Goal: Browse casually

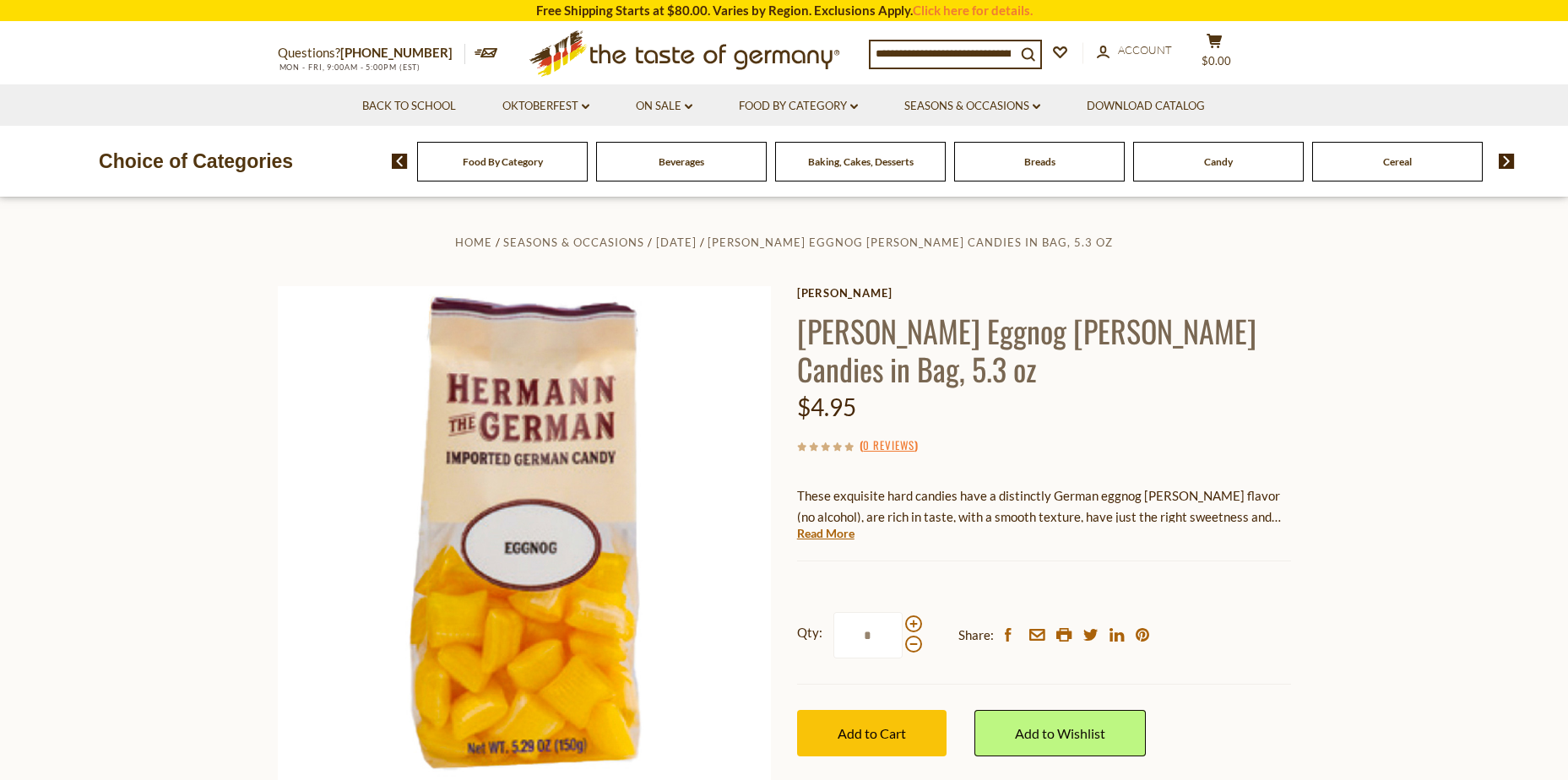
click at [727, 47] on icon ".st0{fill:#EDD300;} .st1{fill:#D33E21;}" at bounding box center [685, 53] width 316 height 62
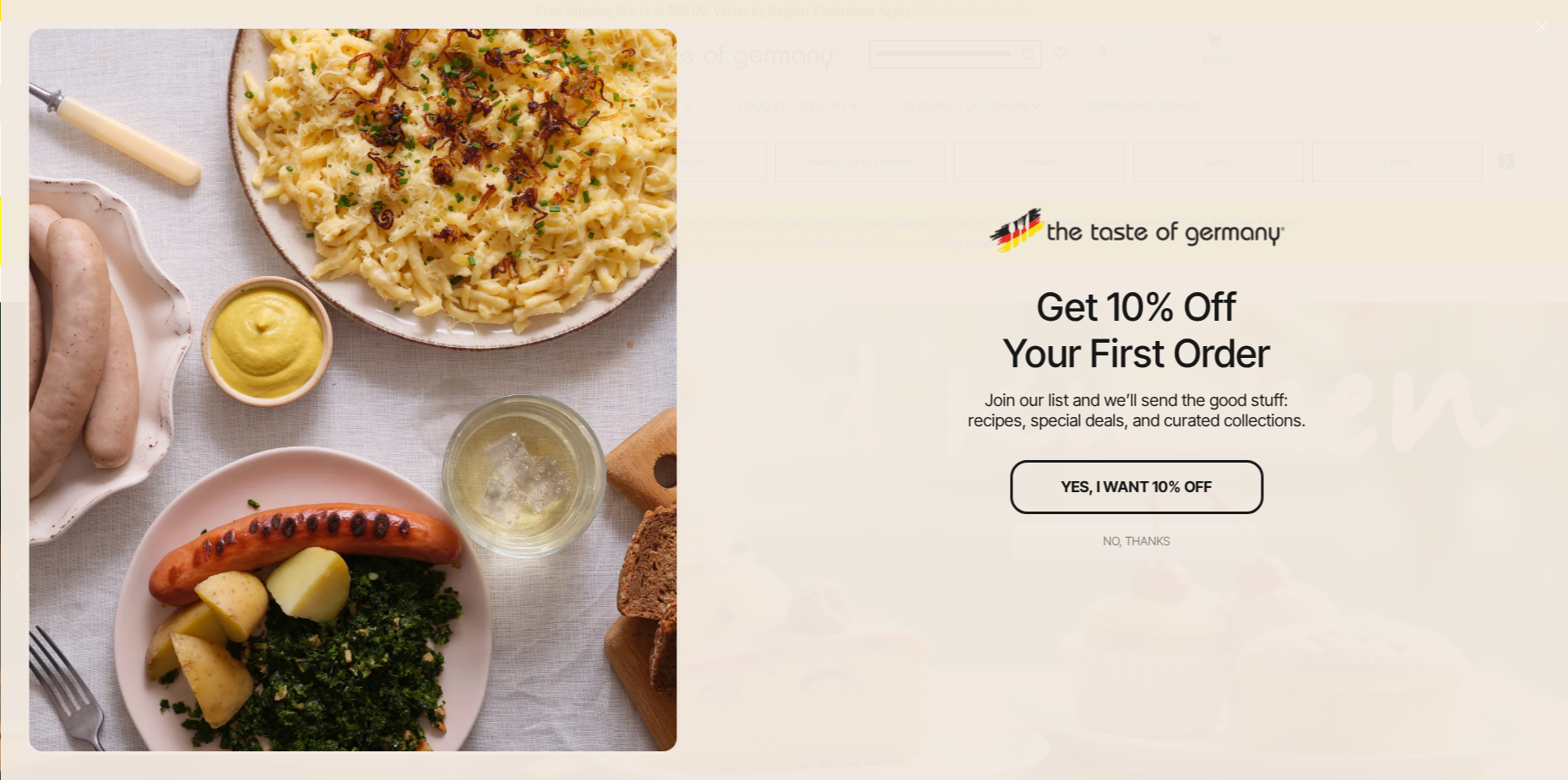
click at [1130, 540] on div "No, thanks" at bounding box center [1137, 541] width 67 height 12
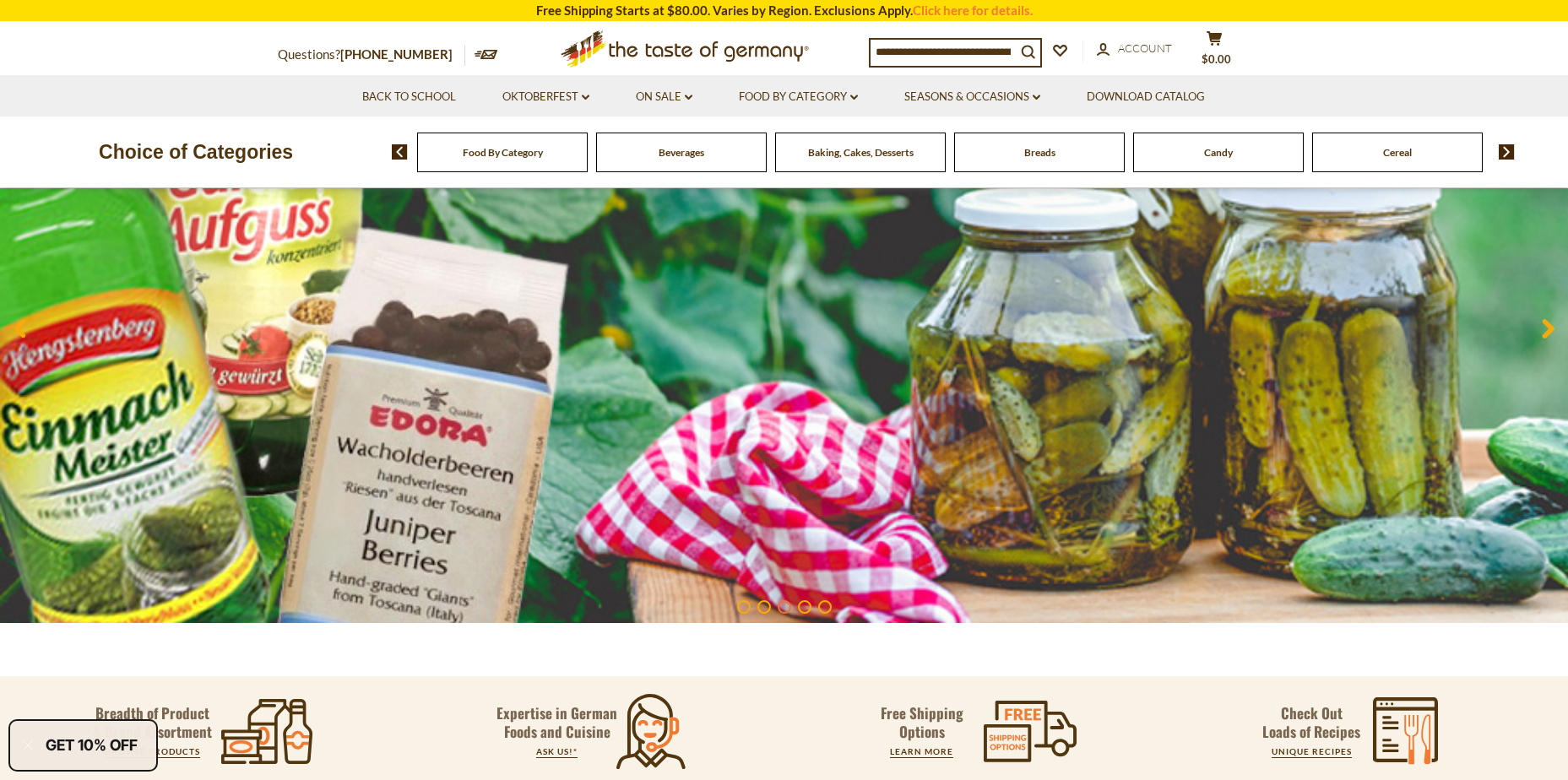
scroll to position [19, 0]
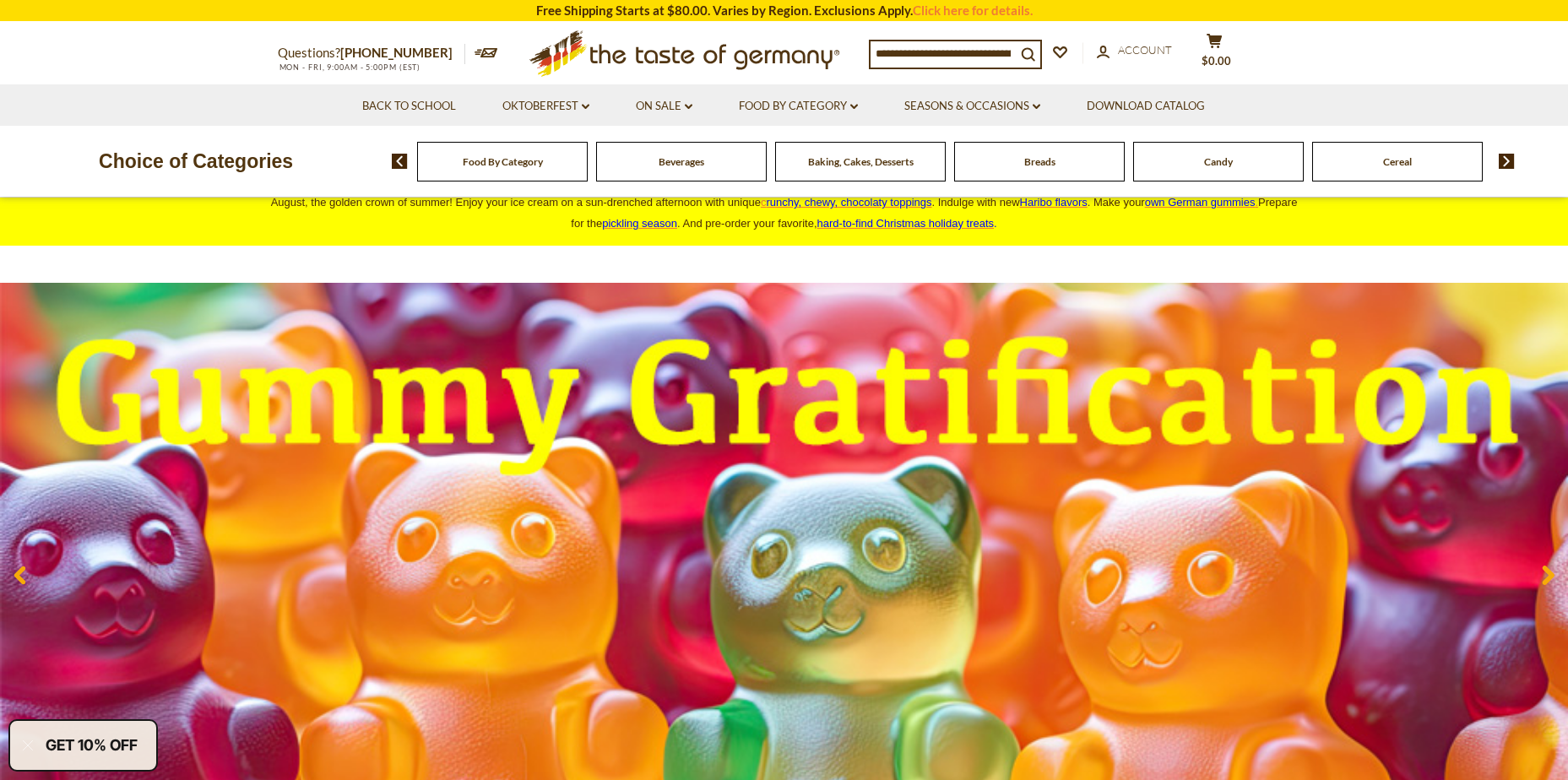
click at [539, 173] on div "Food By Category" at bounding box center [502, 161] width 171 height 40
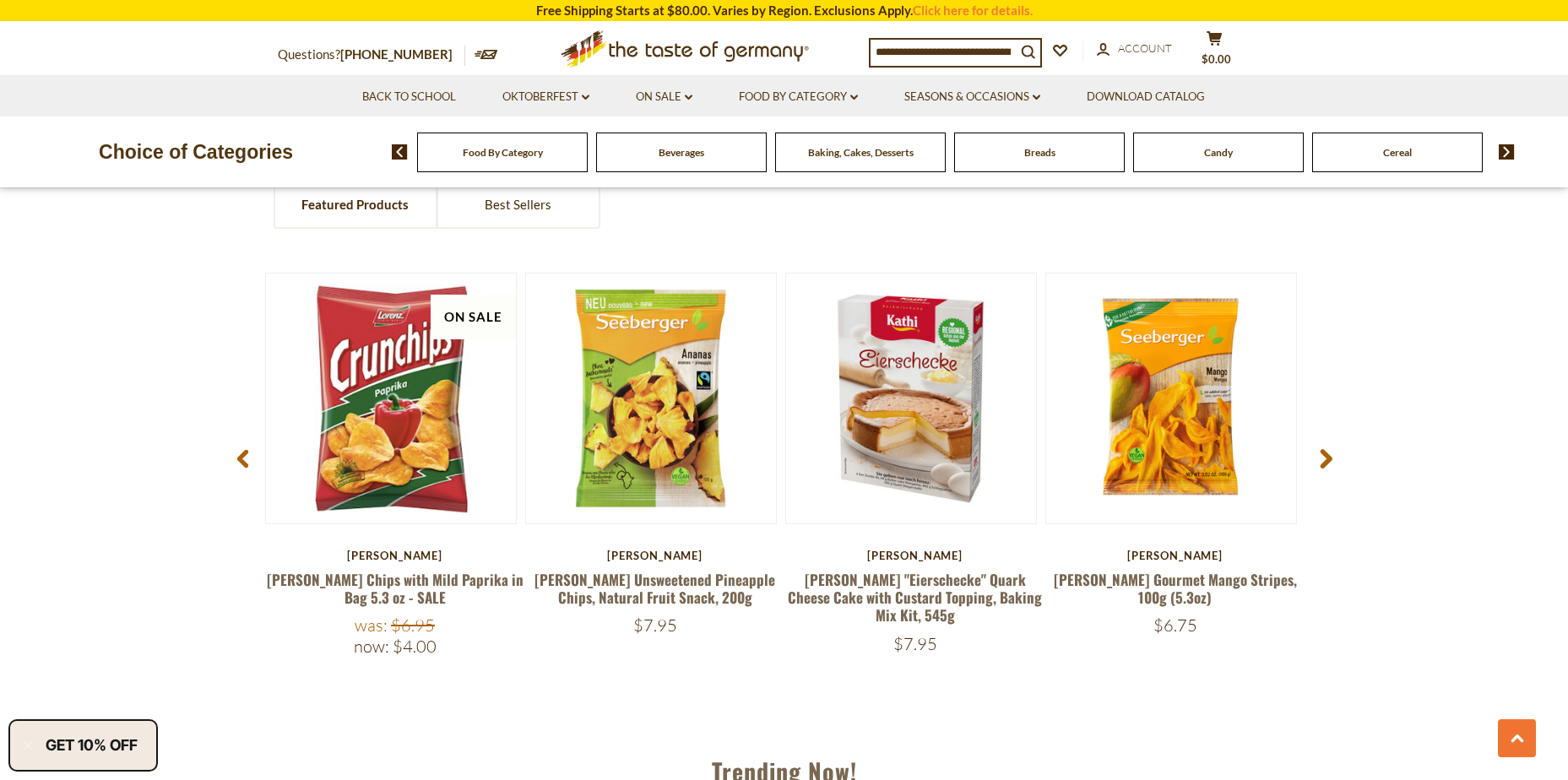
scroll to position [1371, 0]
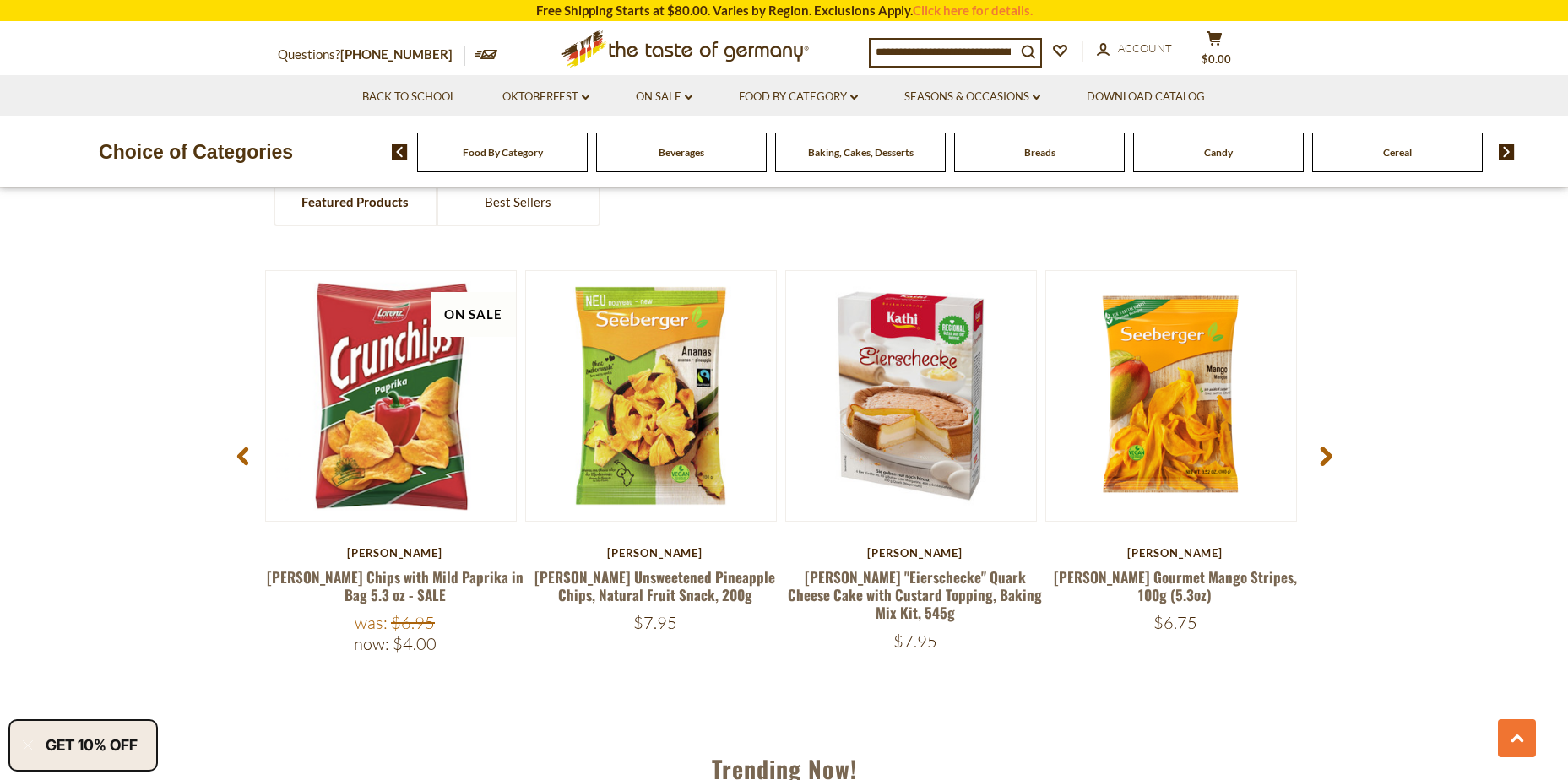
click at [1338, 453] on span at bounding box center [1325, 459] width 39 height 53
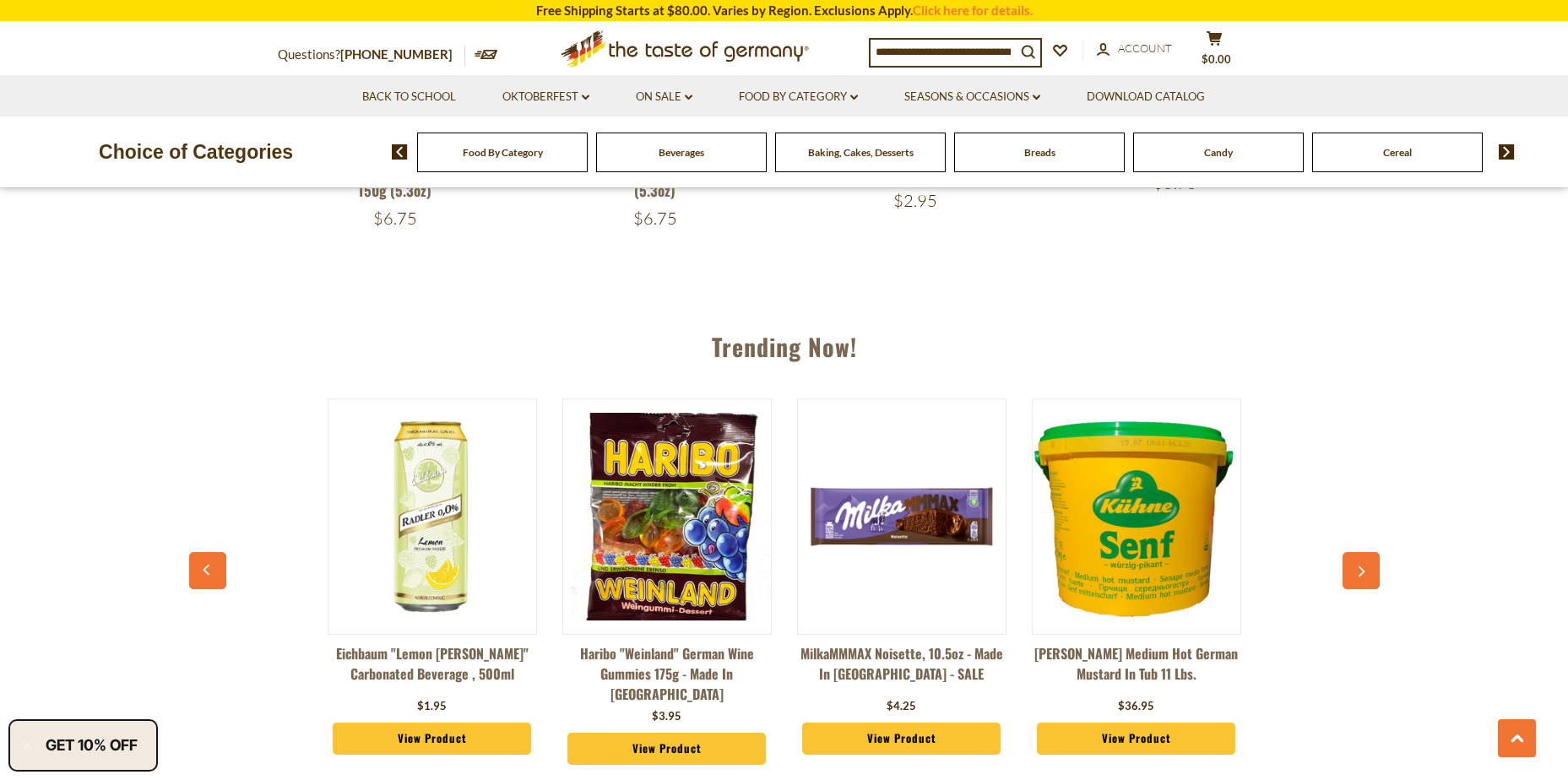
scroll to position [1833, 0]
click at [1367, 578] on button "button" at bounding box center [1361, 571] width 37 height 37
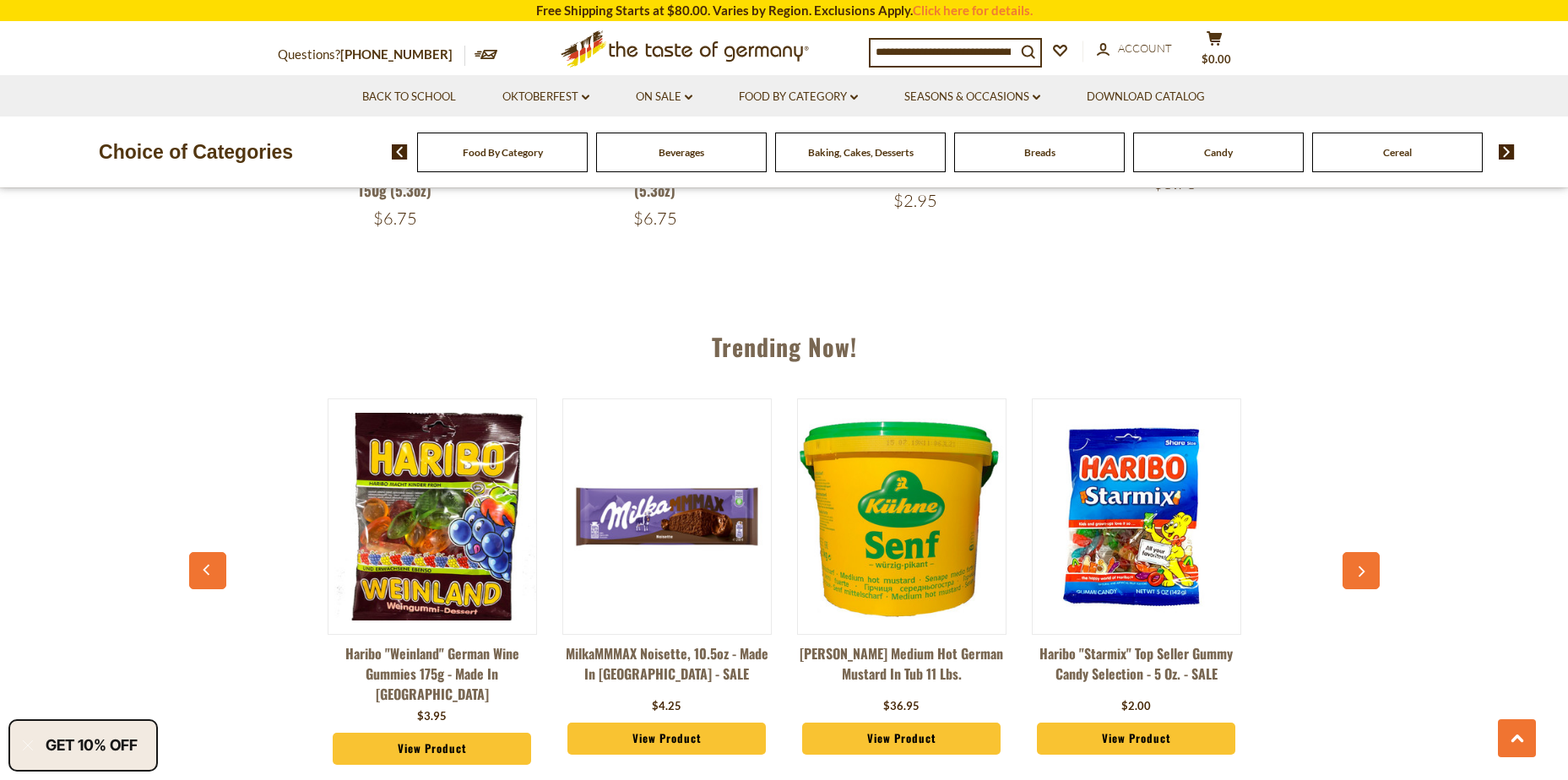
click at [1356, 574] on icon "button" at bounding box center [1361, 572] width 11 height 12
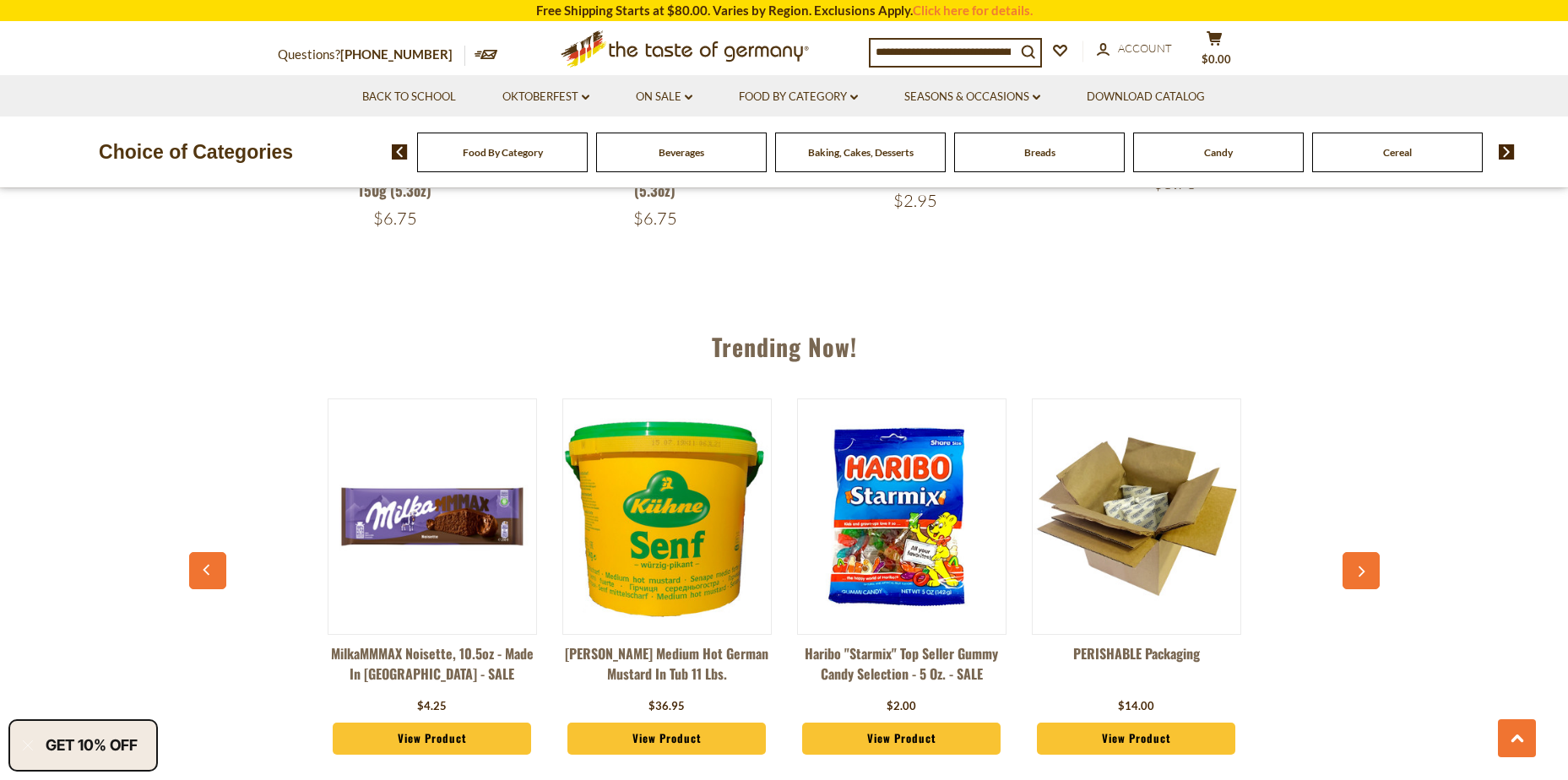
click at [1356, 573] on icon "button" at bounding box center [1361, 572] width 11 height 12
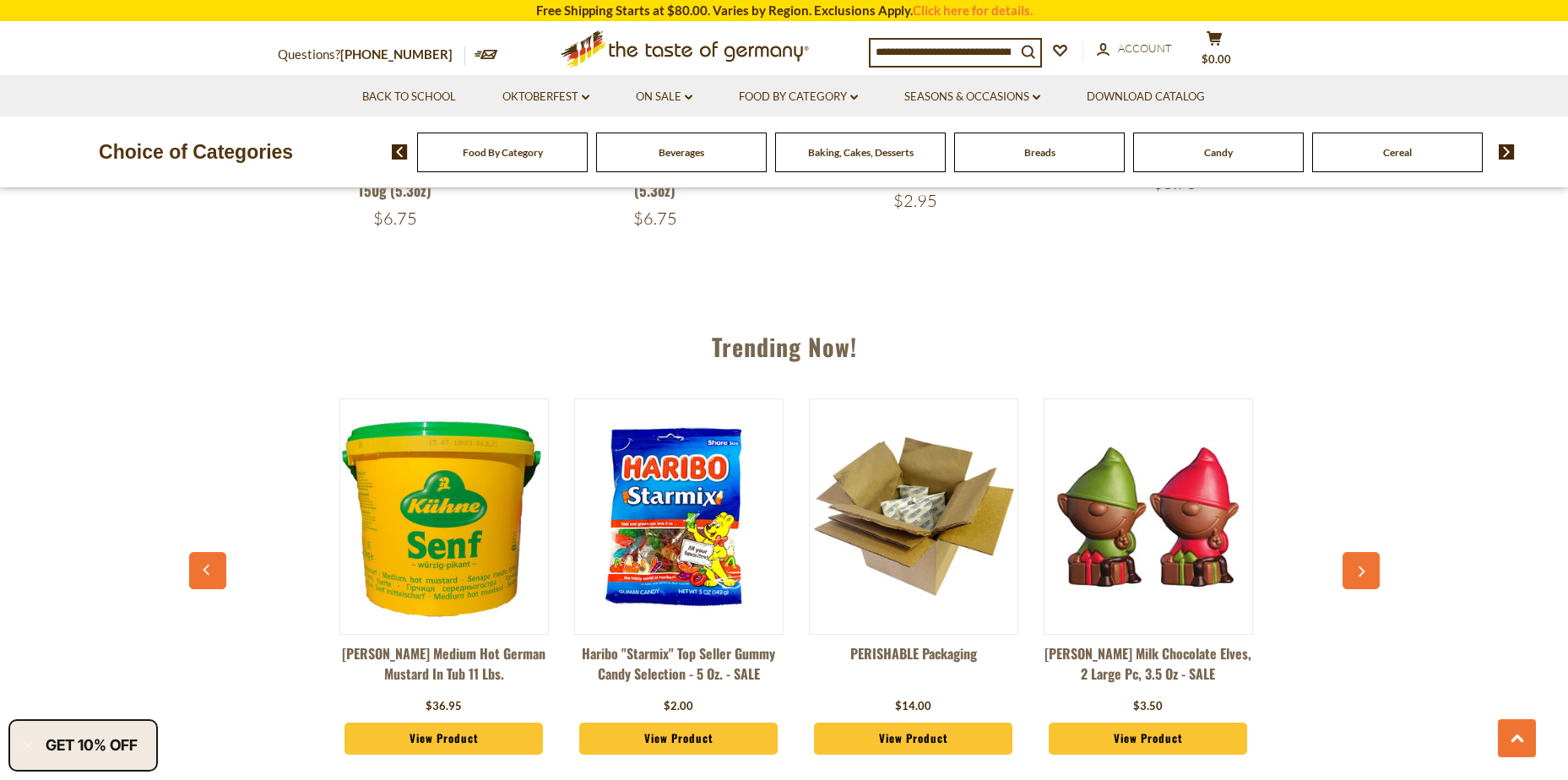
scroll to position [0, 705]
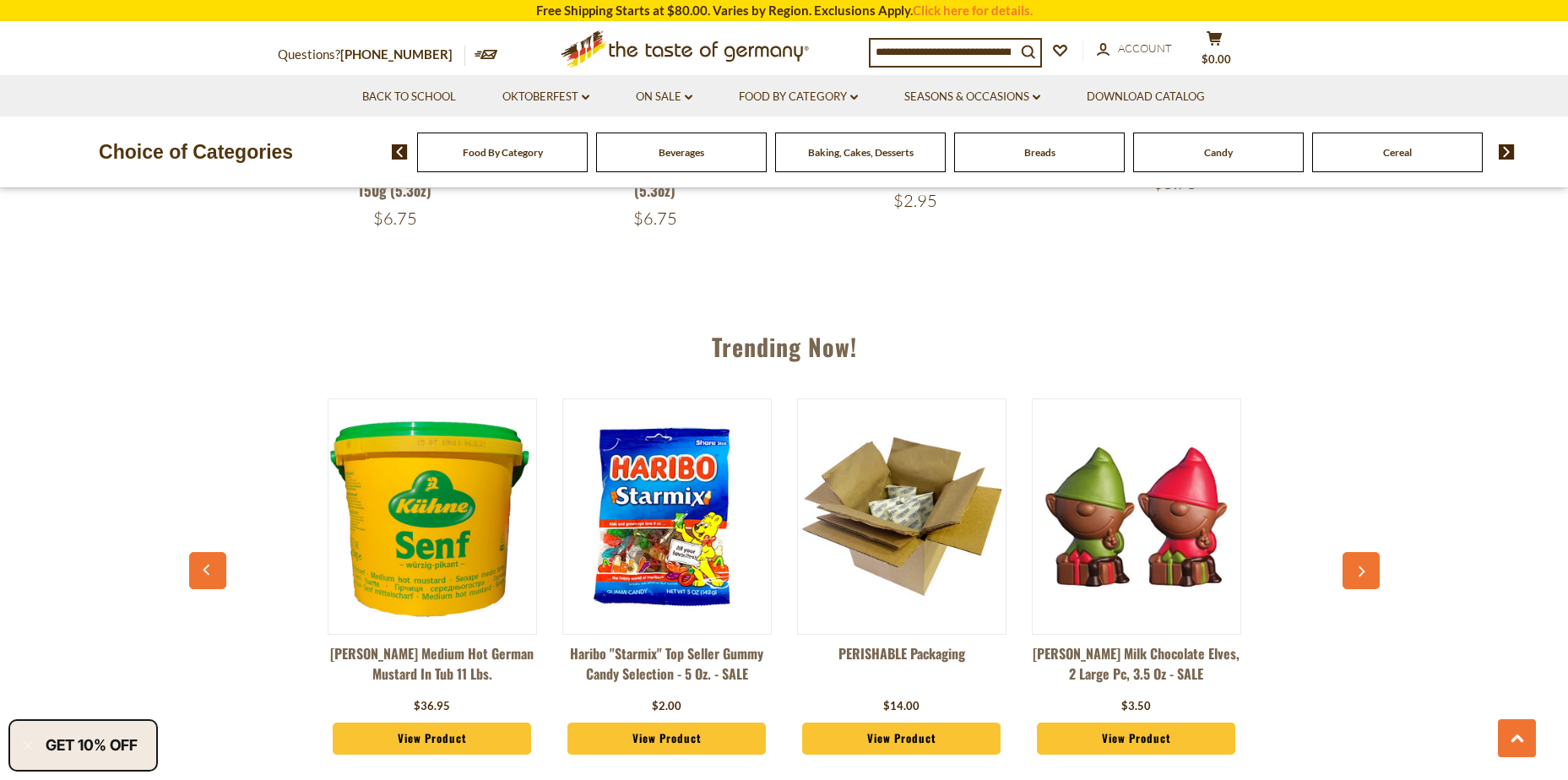
click at [1356, 573] on icon "button" at bounding box center [1361, 572] width 11 height 12
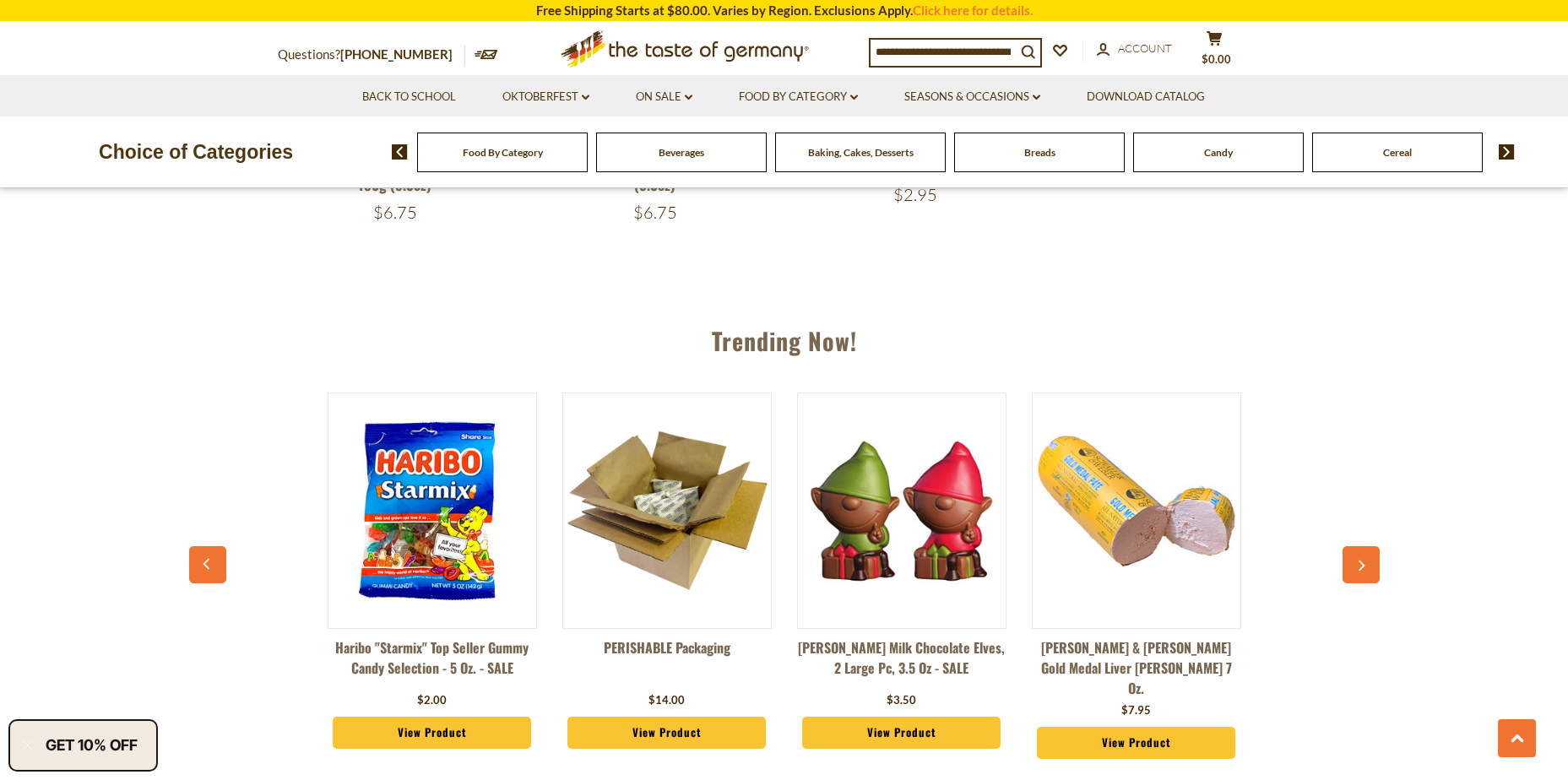
scroll to position [1793, 0]
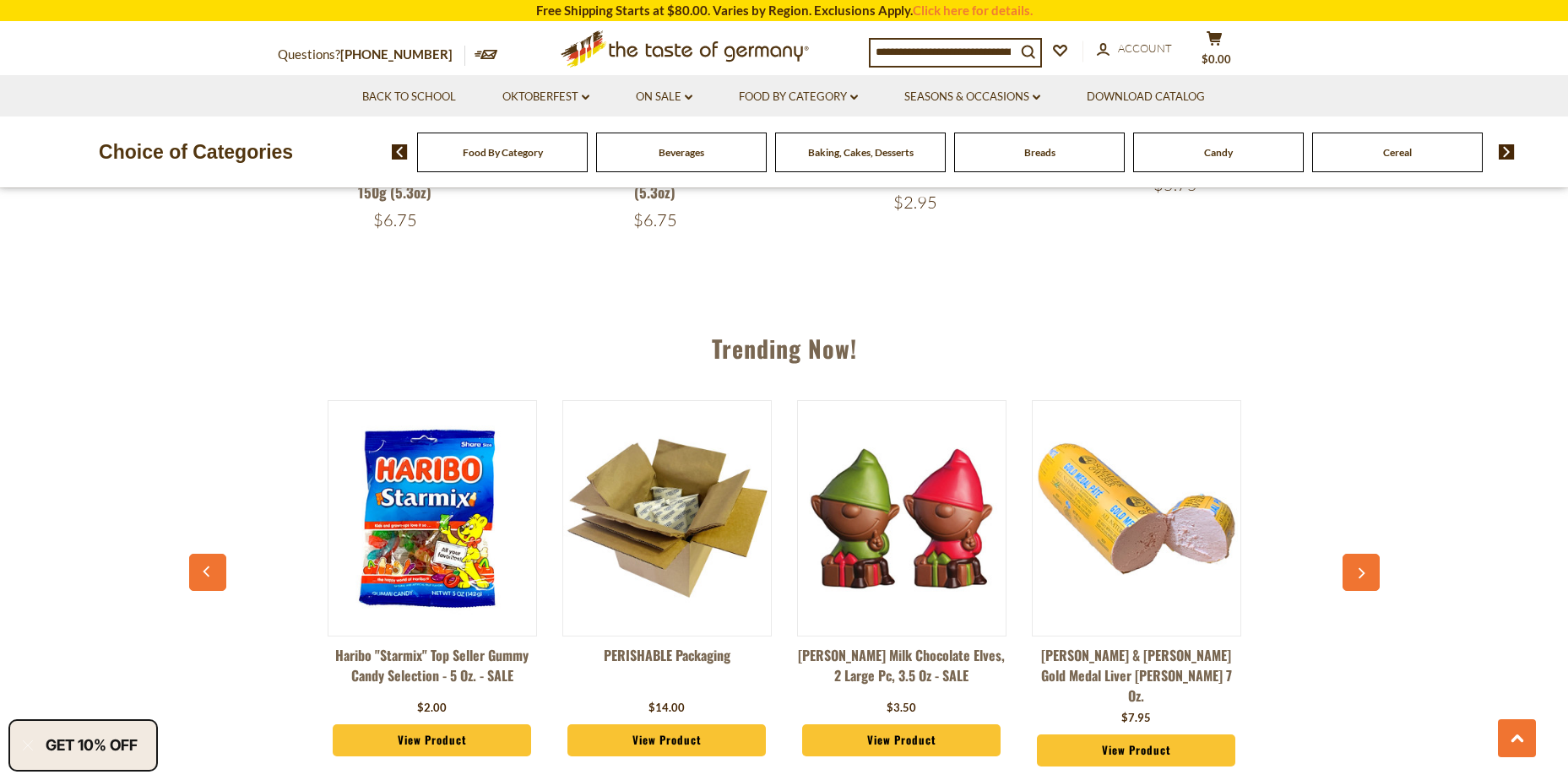
click at [1356, 573] on icon "button" at bounding box center [1361, 574] width 11 height 12
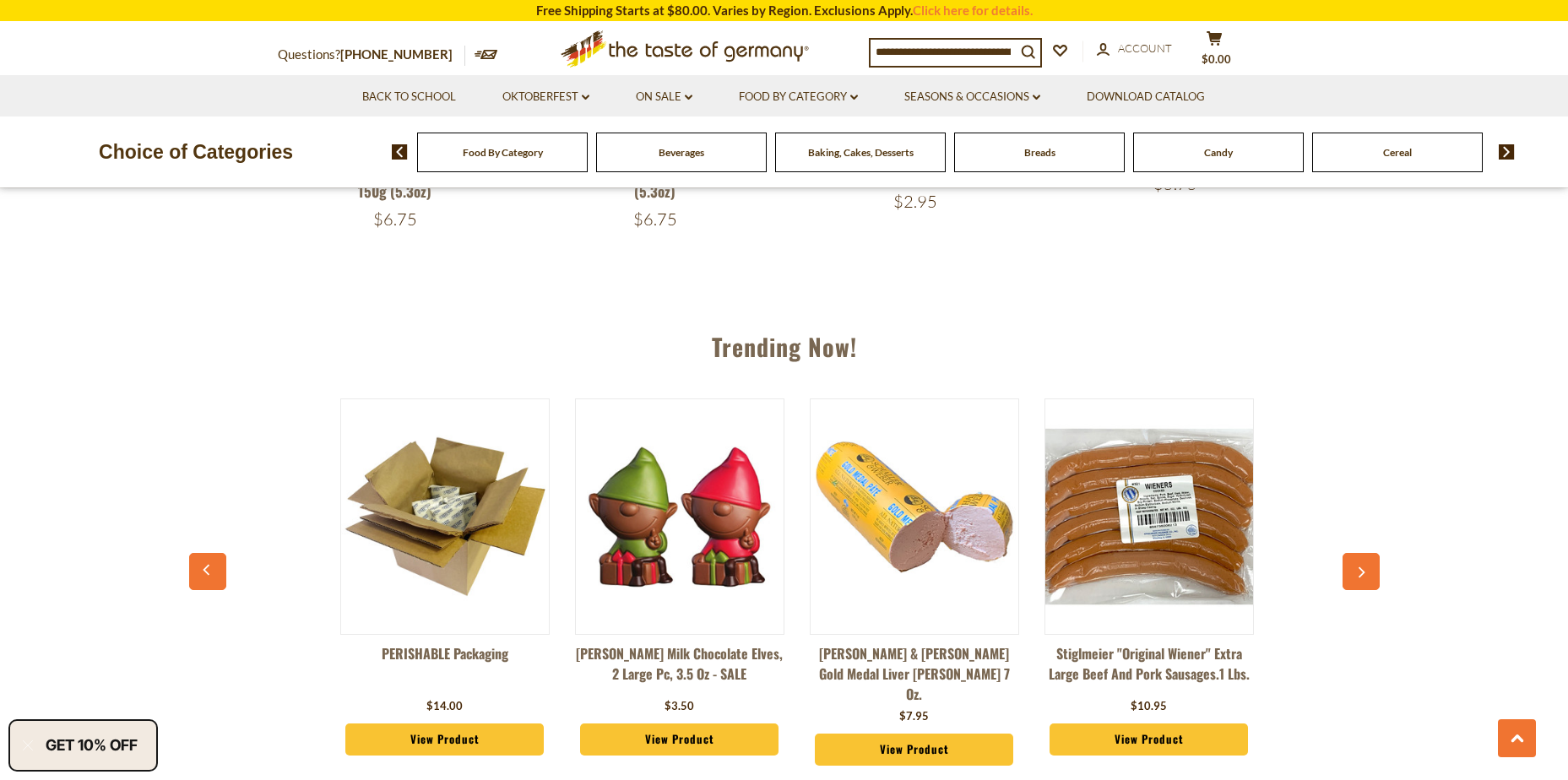
scroll to position [0, 1174]
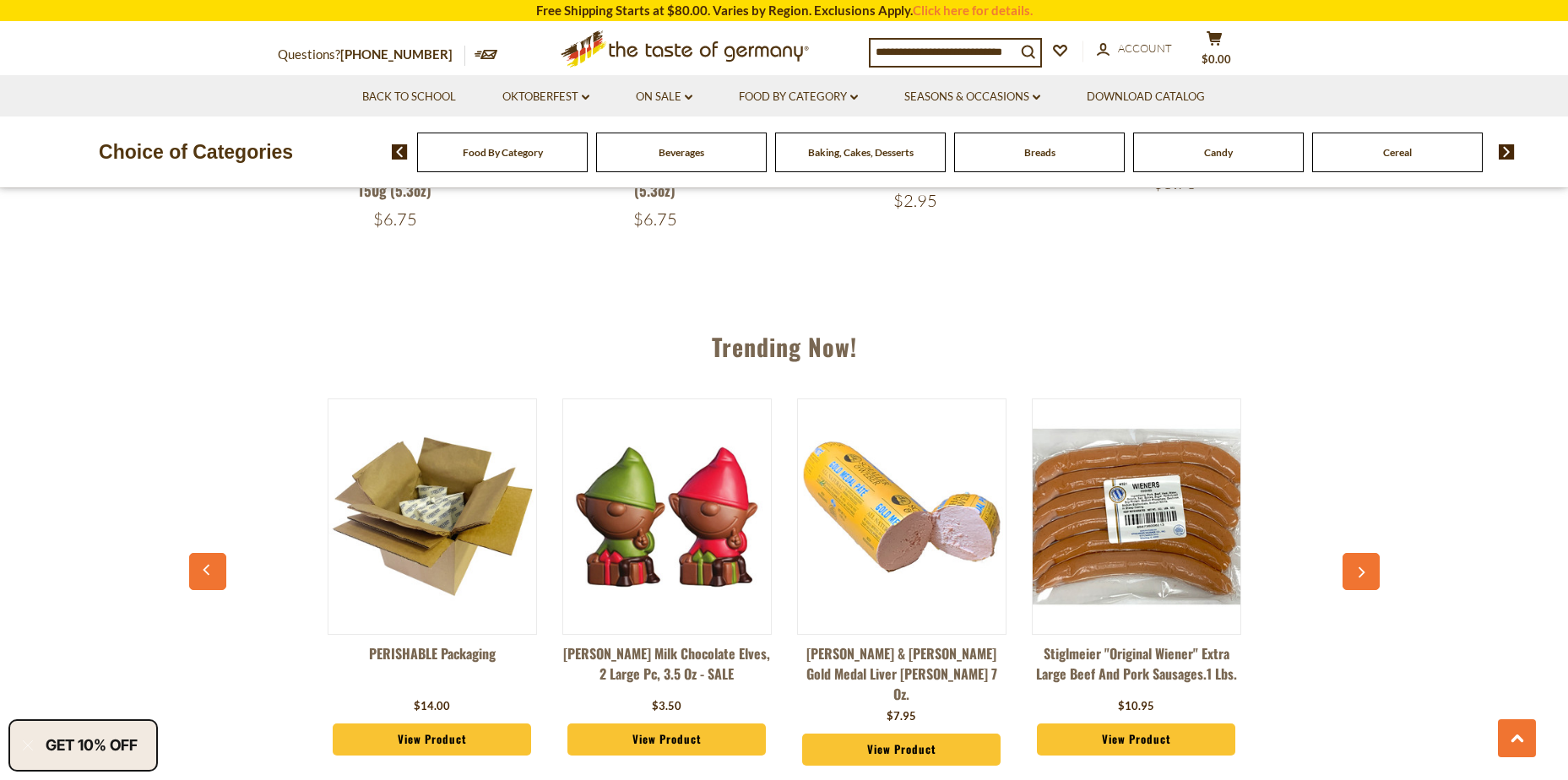
click at [1356, 573] on icon "button" at bounding box center [1361, 572] width 11 height 12
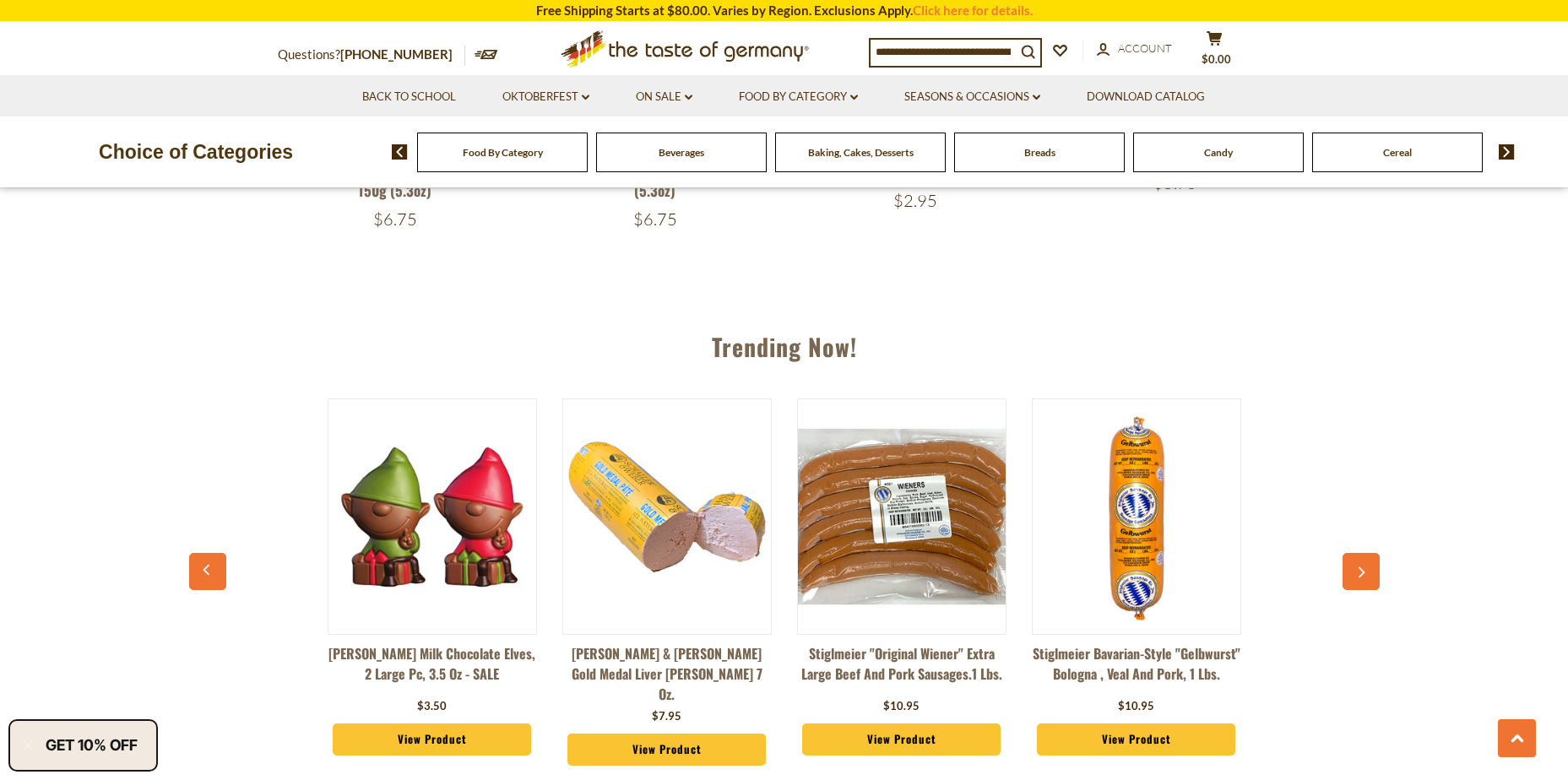
click at [1356, 573] on icon "button" at bounding box center [1361, 572] width 11 height 12
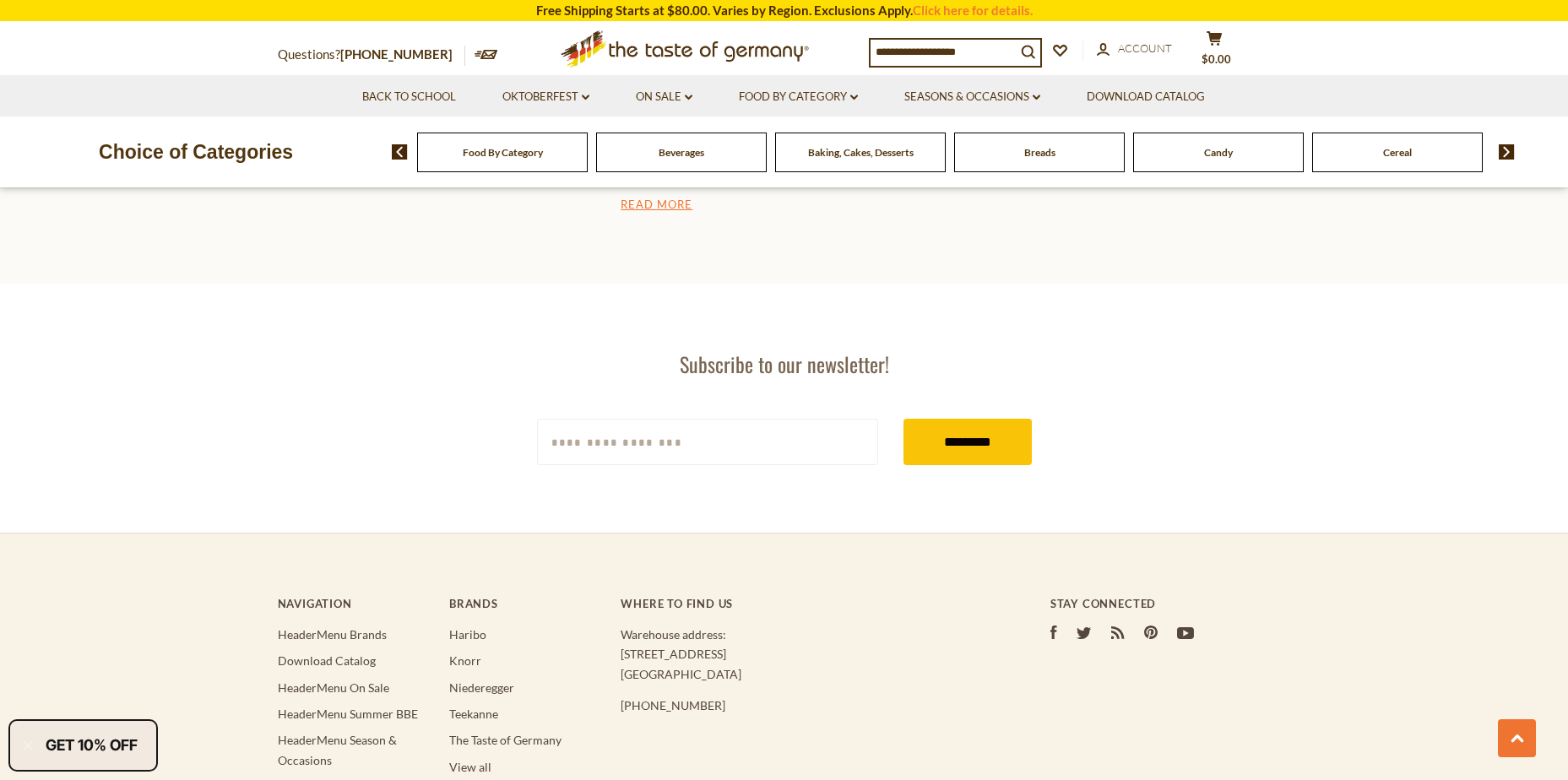
scroll to position [3229, 0]
